Goal: Navigation & Orientation: Find specific page/section

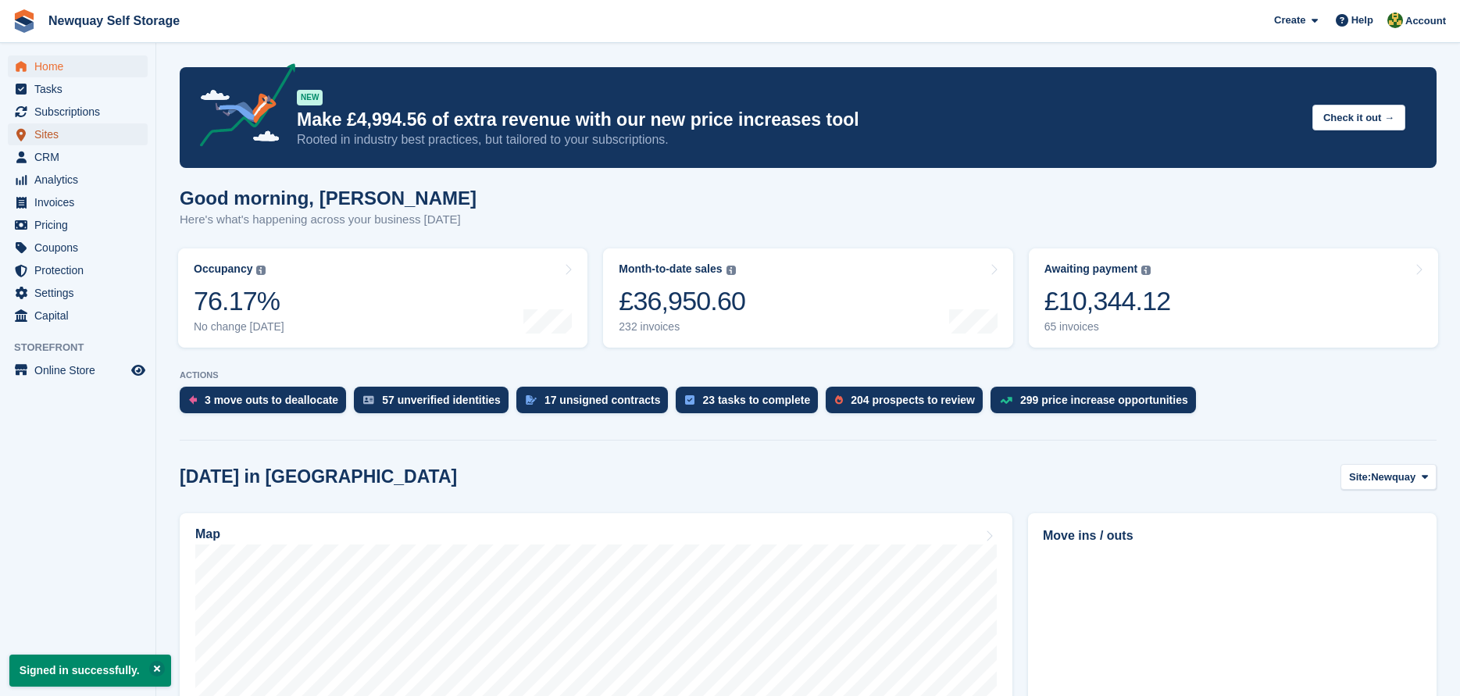
click at [43, 134] on span "Sites" at bounding box center [81, 134] width 94 height 22
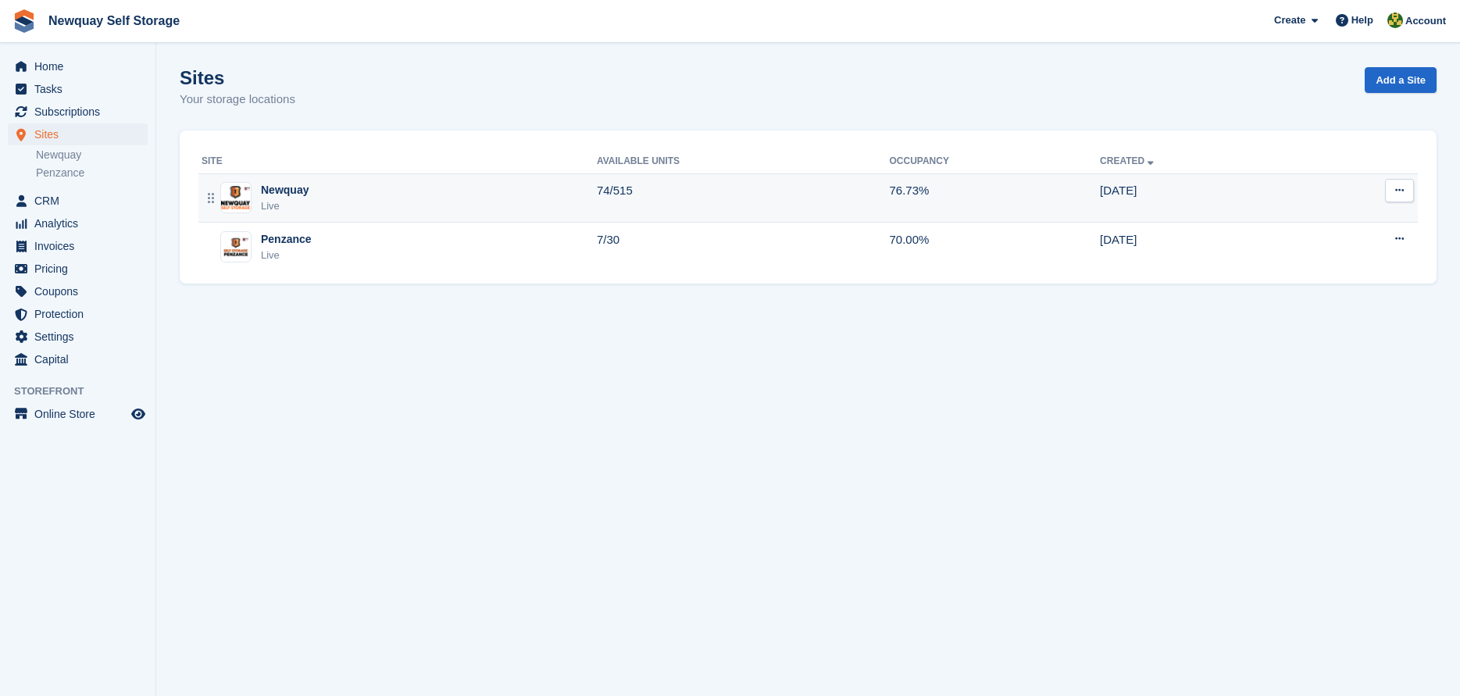
click at [280, 193] on div "Newquay" at bounding box center [285, 190] width 48 height 16
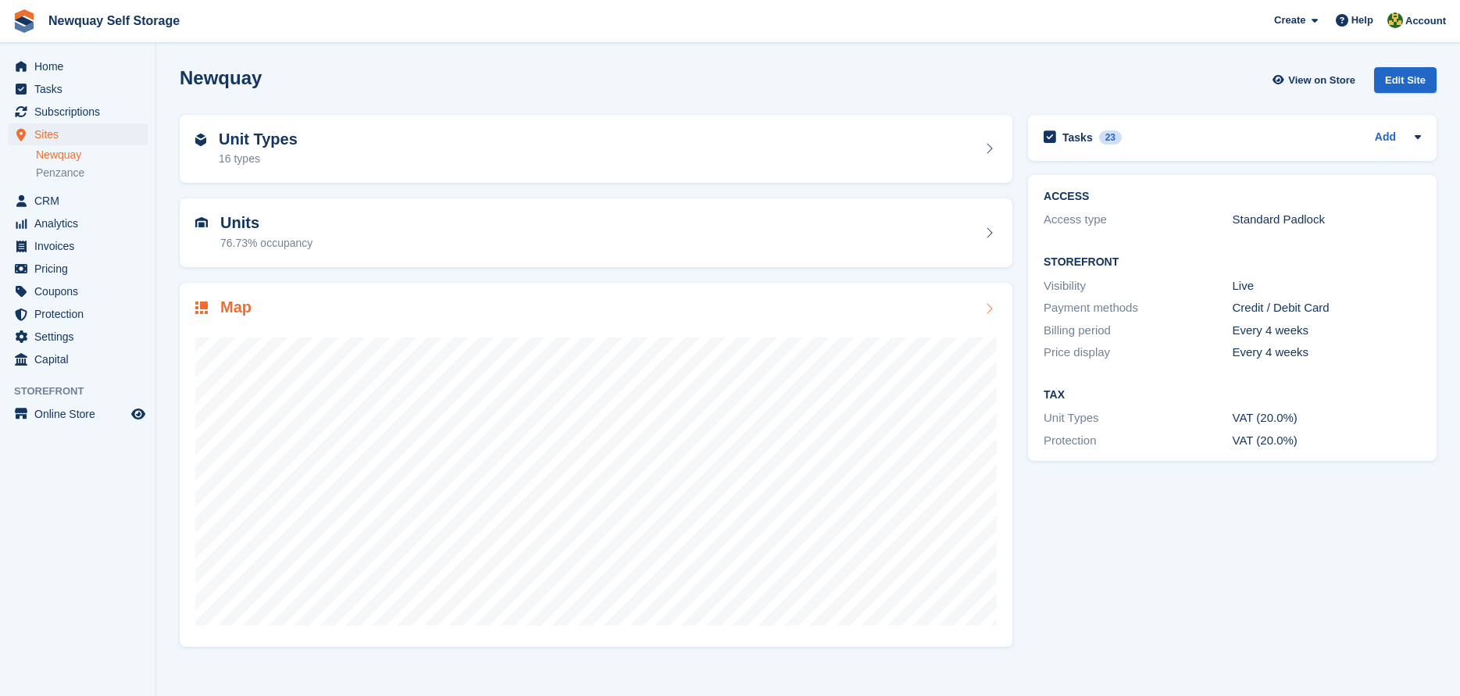
click at [230, 305] on h2 "Map" at bounding box center [235, 307] width 31 height 18
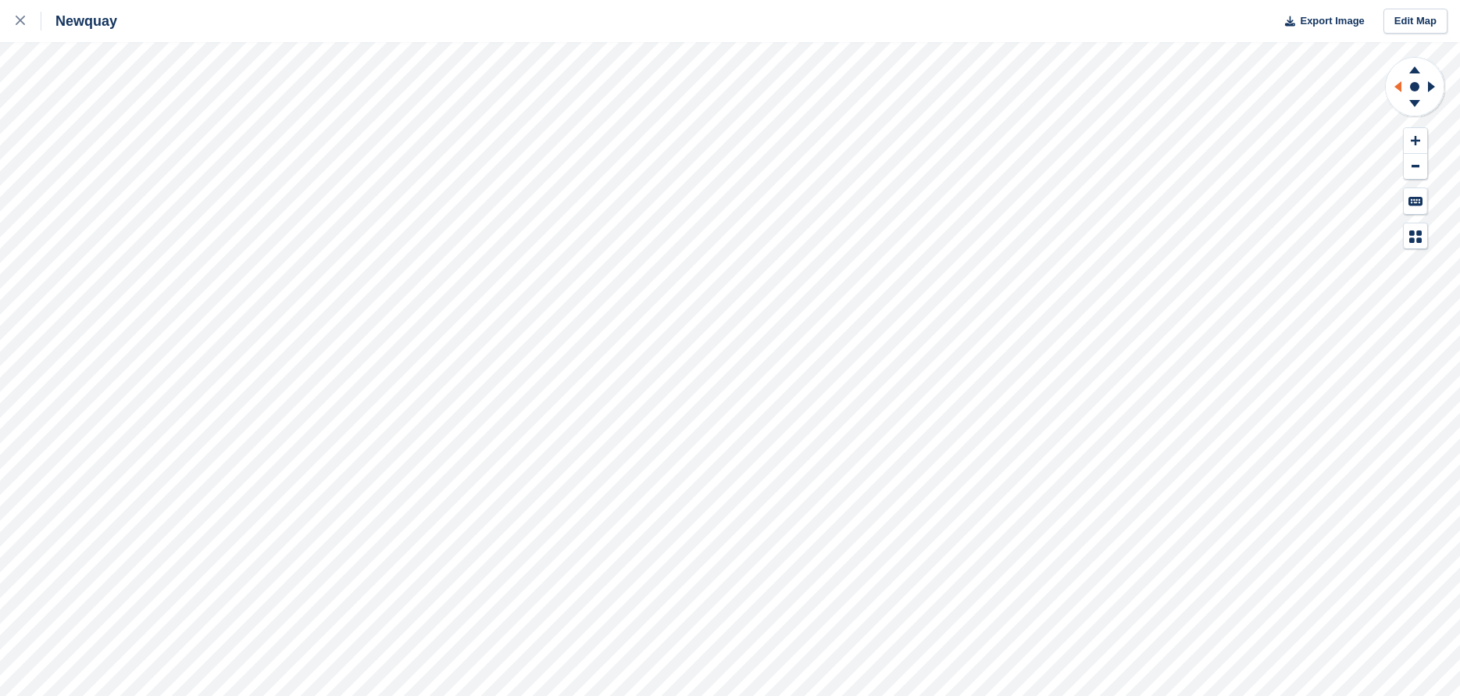
click at [1394, 88] on icon at bounding box center [1396, 86] width 20 height 41
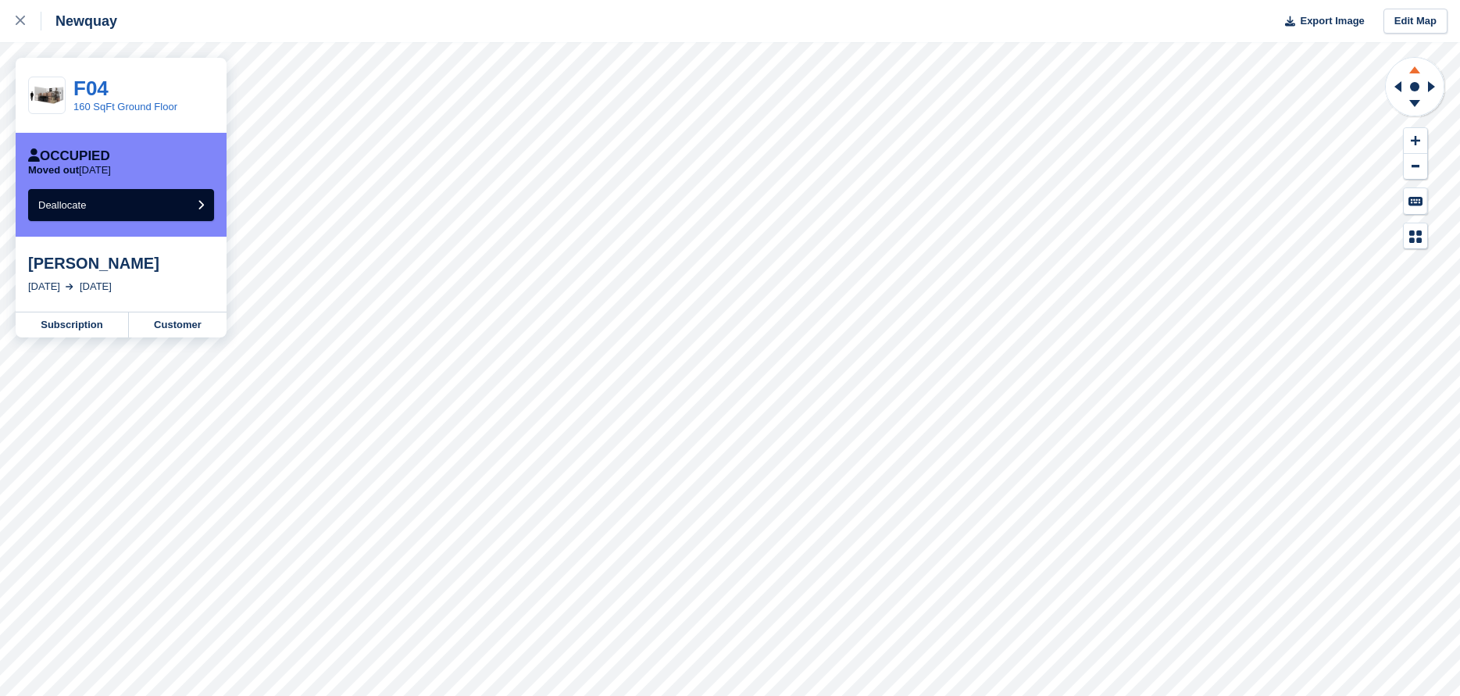
click at [1419, 70] on icon at bounding box center [1414, 68] width 41 height 20
click at [1414, 102] on icon at bounding box center [1414, 103] width 11 height 7
